Goal: Task Accomplishment & Management: Use online tool/utility

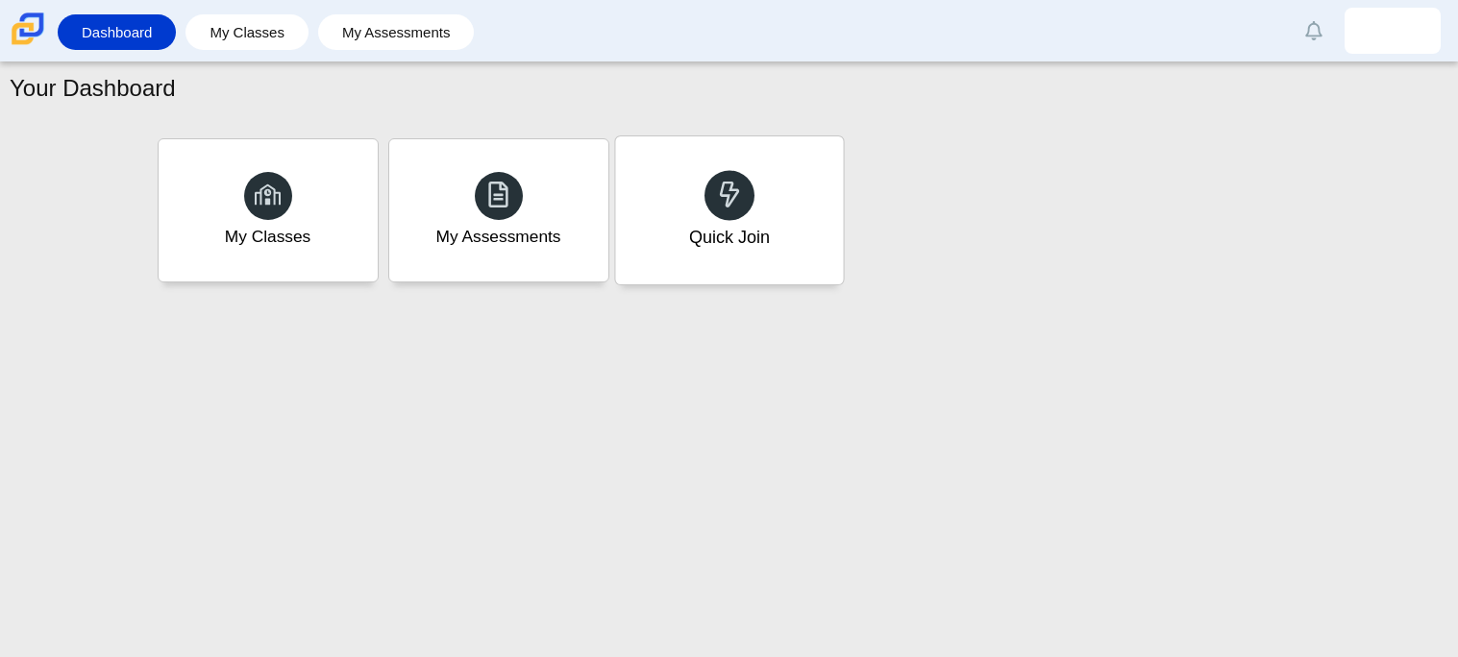
click at [709, 225] on div "Quick Join" at bounding box center [728, 237] width 81 height 25
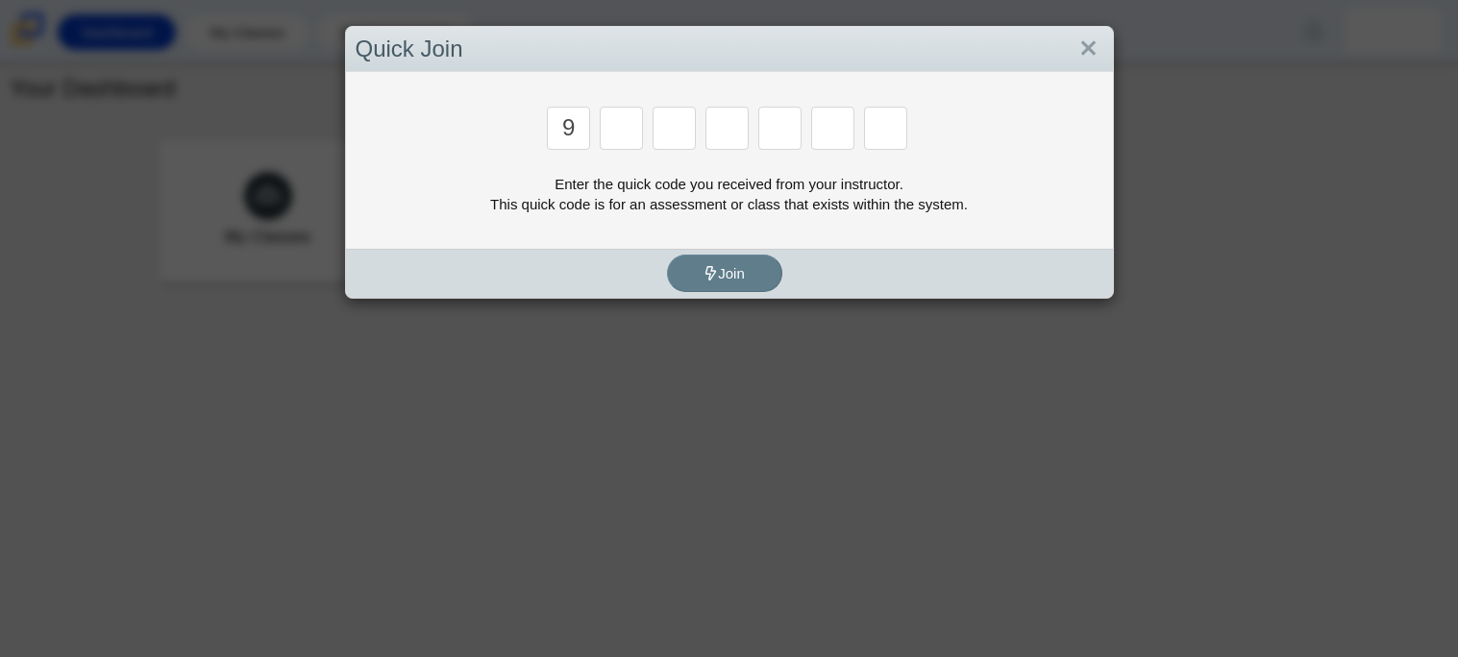
type input "9"
type input "p"
type input "y"
type input "8"
type input "6"
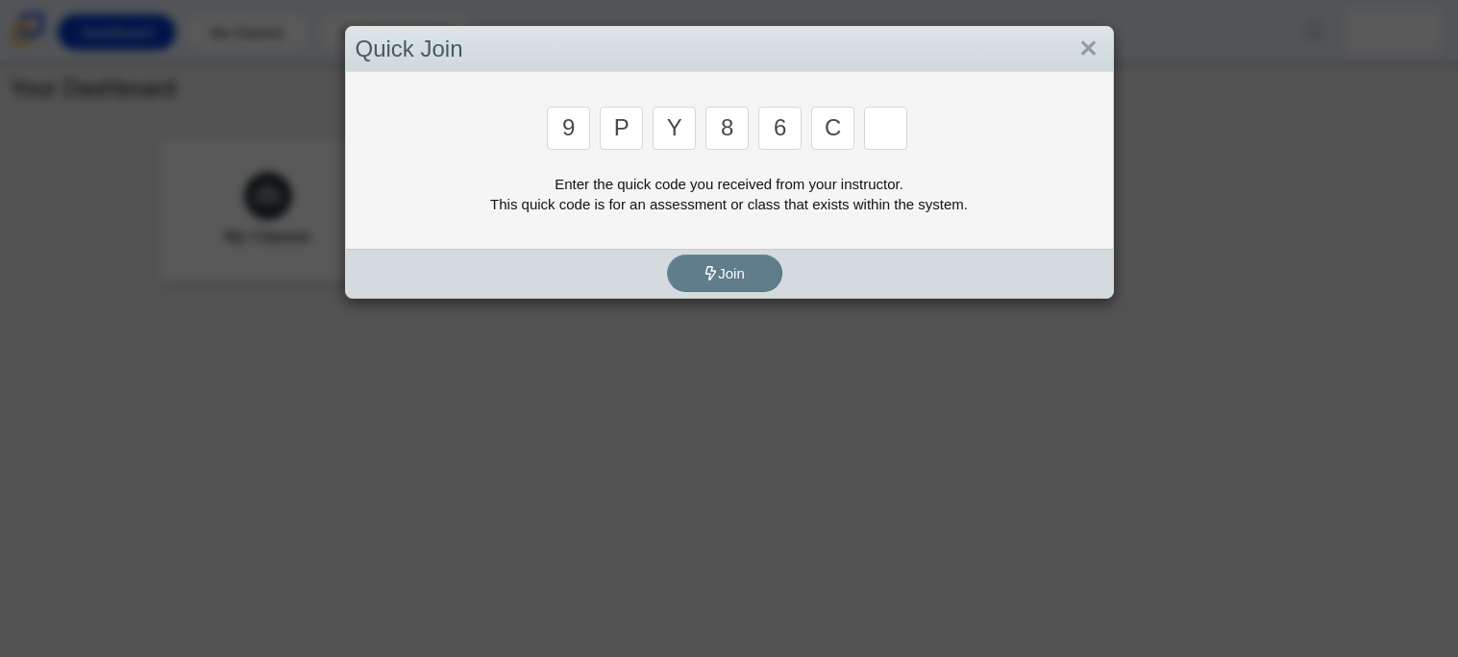
type input "c"
type input "9"
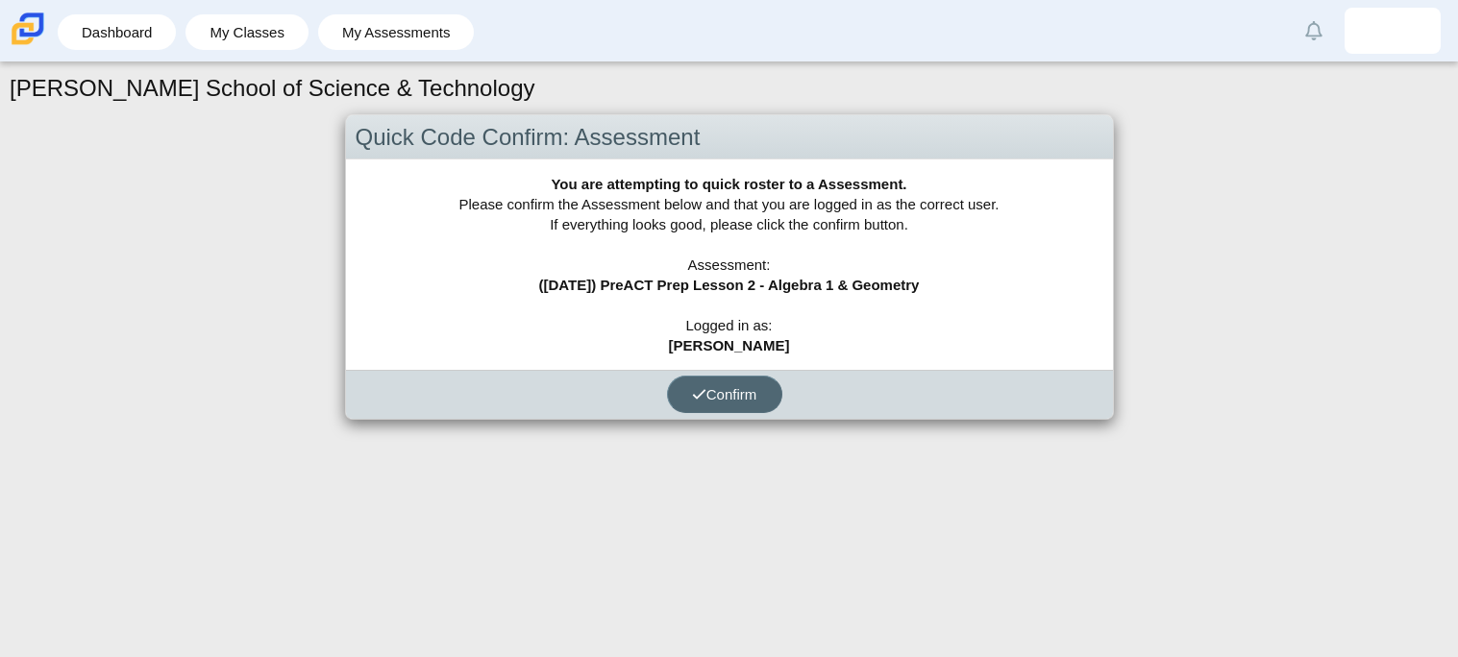
click at [710, 394] on span "Confirm" at bounding box center [724, 394] width 65 height 16
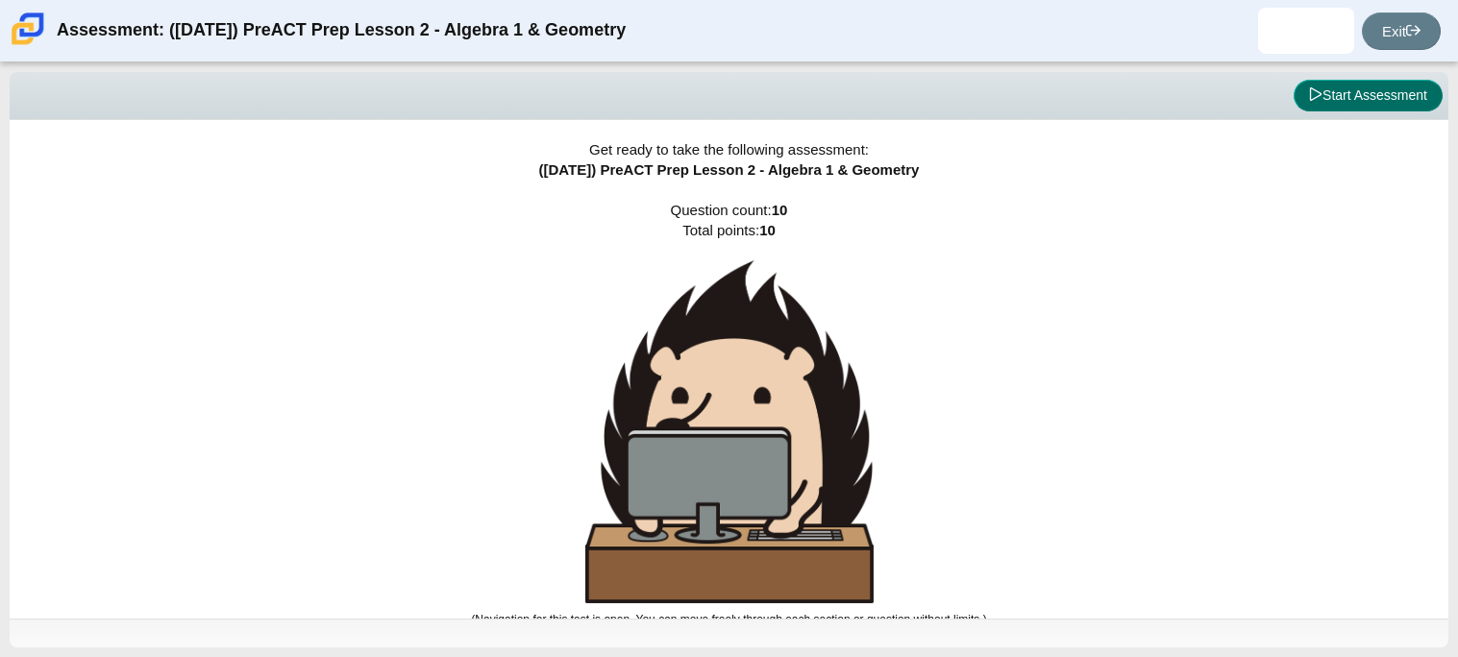
click at [1340, 101] on button "Start Assessment" at bounding box center [1368, 96] width 149 height 33
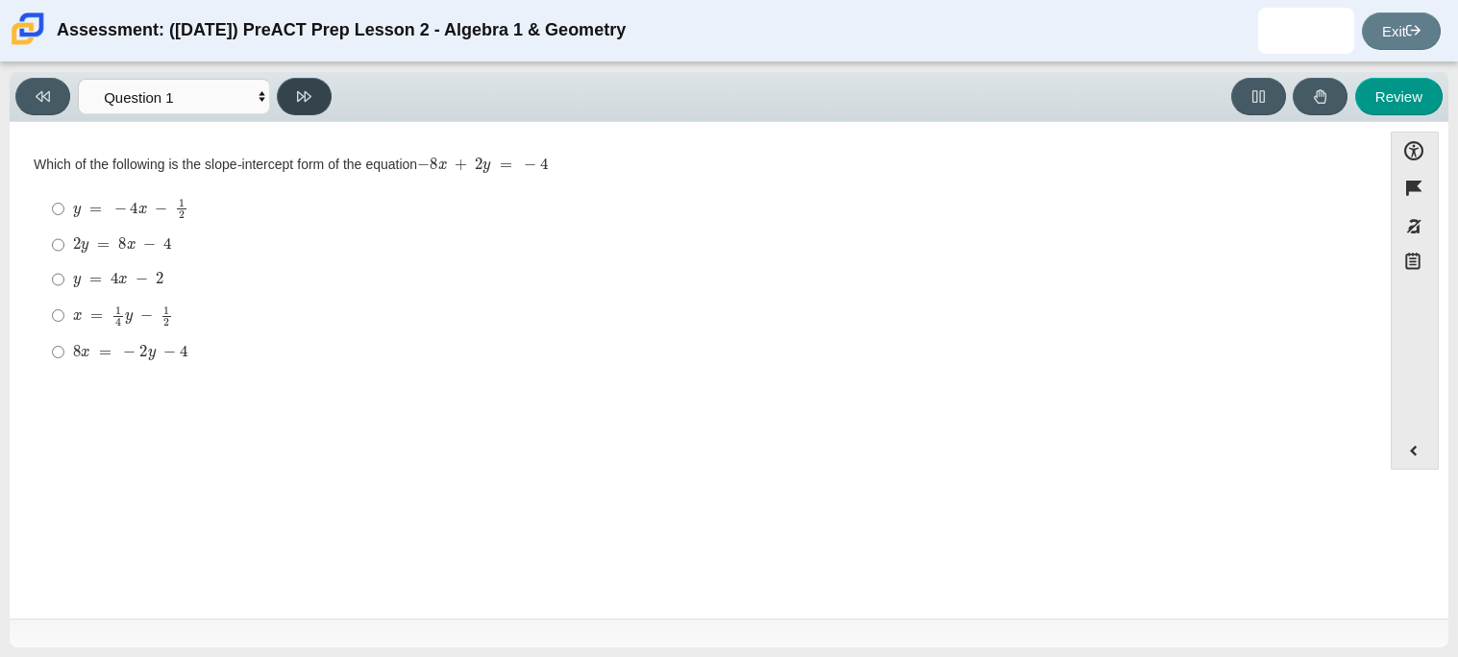
click at [303, 108] on button at bounding box center [304, 96] width 55 height 37
select select "ed62e223-81bd-4cbf-ab48-ab975844bd1f"
click at [64, 209] on label "8 3 8 thirds" at bounding box center [696, 208] width 1317 height 37
click at [64, 209] on input "8 3 8 thirds" at bounding box center [58, 208] width 12 height 37
radio input "true"
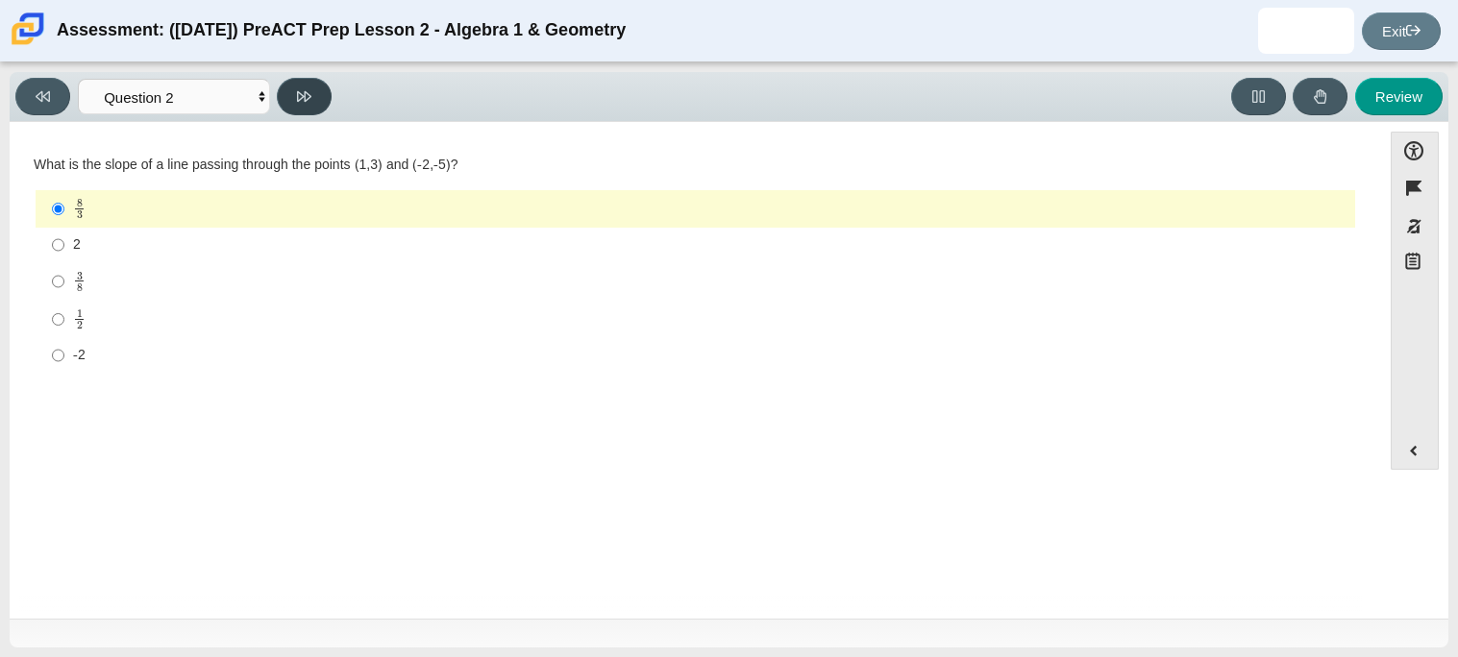
click at [325, 100] on button at bounding box center [304, 96] width 55 height 37
select select "97f4f5fa-a52e-4fed-af51-565bfcdf47cb"
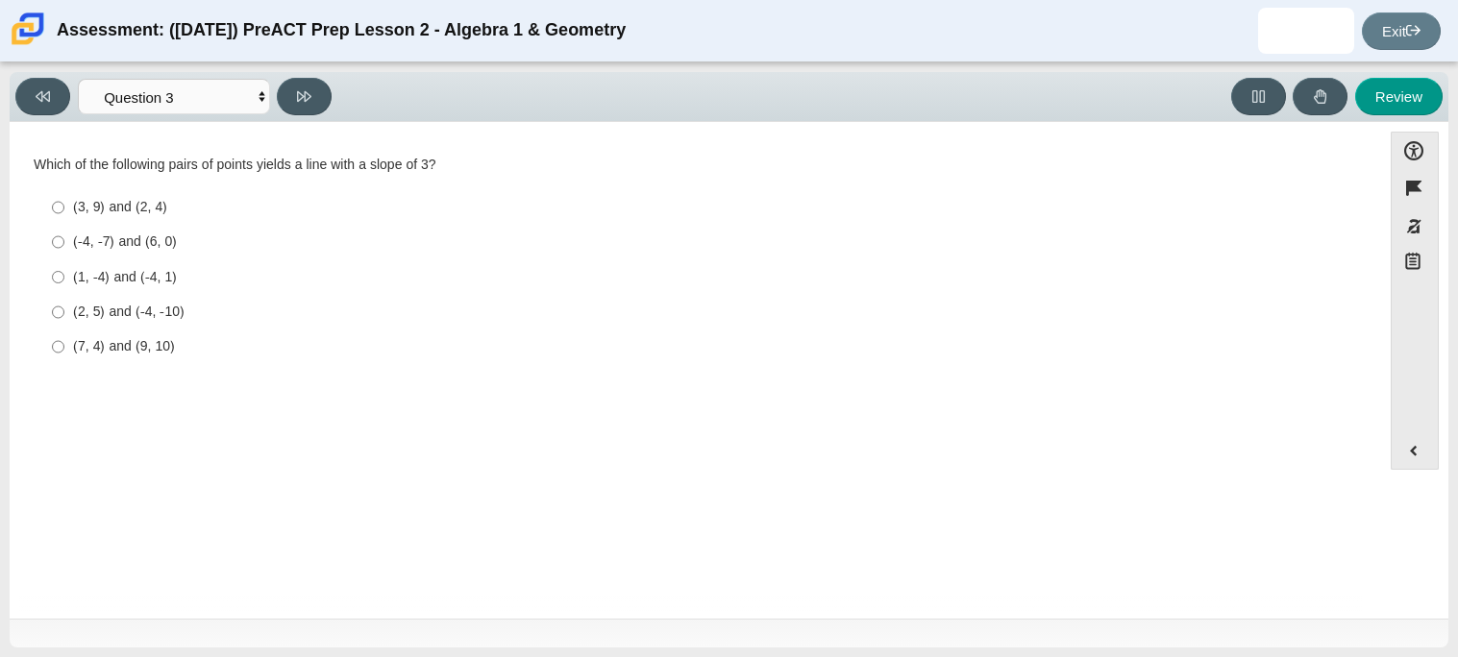
click at [196, 342] on div "(7, 4) and (9, 10)" at bounding box center [710, 346] width 1274 height 19
click at [64, 342] on input "(7, 4) and (9, 10) (7, 4) and (9, 10)" at bounding box center [58, 347] width 12 height 35
radio input "true"
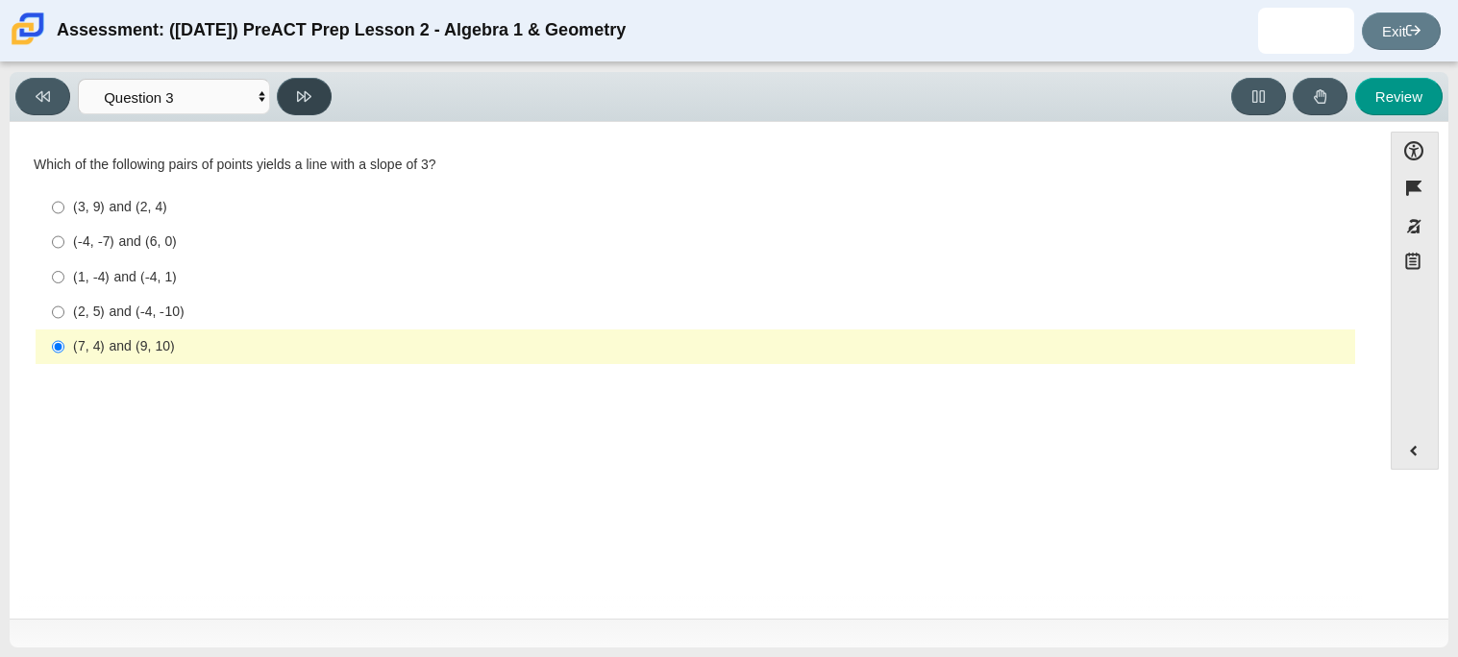
click at [302, 101] on icon at bounding box center [304, 96] width 14 height 14
select select "89427bb7-e313-4f00-988f-8b8255897029"
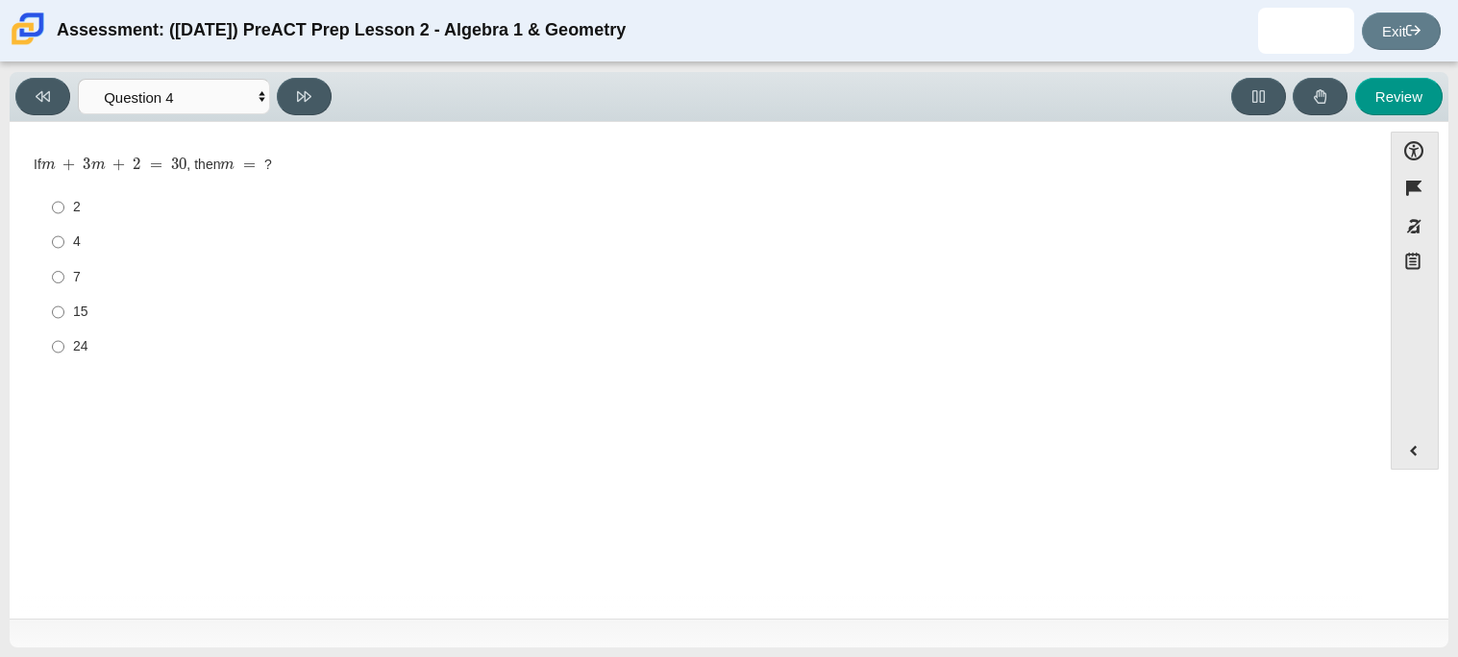
click at [88, 290] on label "7 7" at bounding box center [696, 276] width 1317 height 35
click at [64, 290] on input "7 7" at bounding box center [58, 276] width 12 height 35
radio input "true"
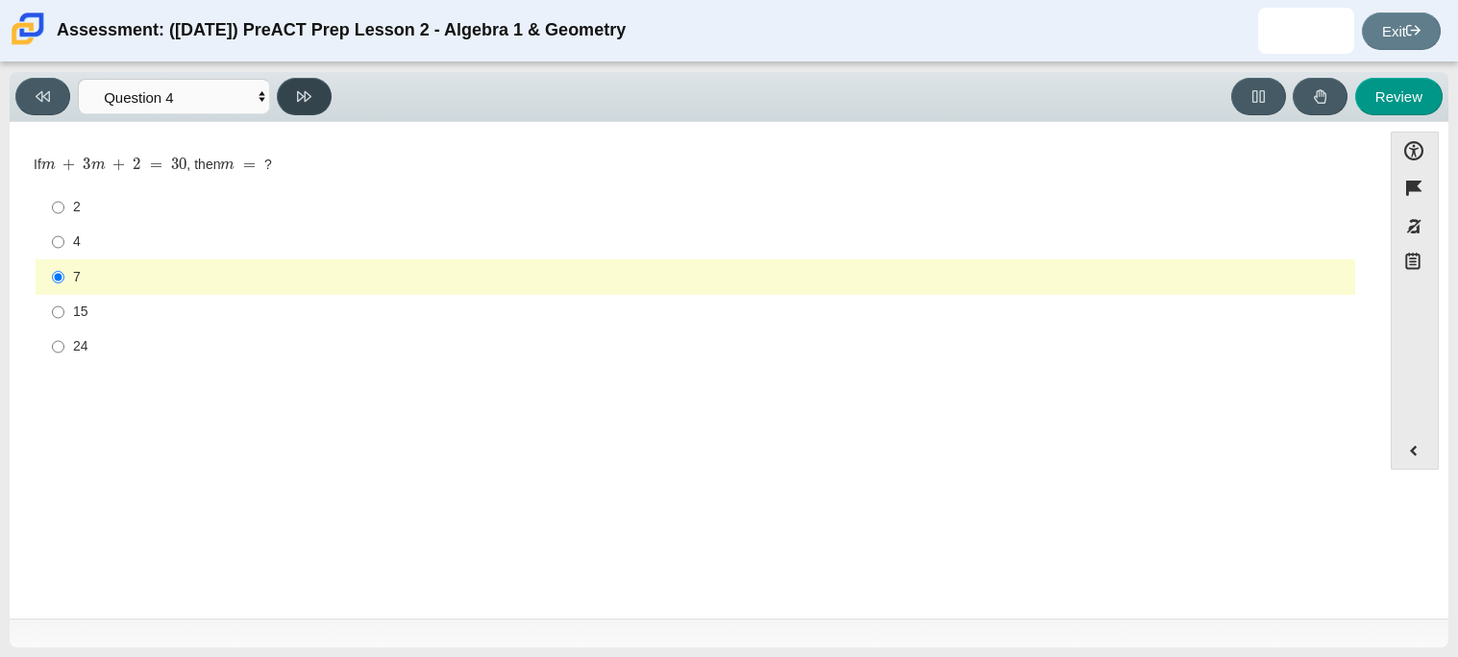
click at [290, 102] on button at bounding box center [304, 96] width 55 height 37
select select "489dcffd-4e6a-49cf-a9d6-ad1d4a911a4e"
